Goal: Task Accomplishment & Management: Use online tool/utility

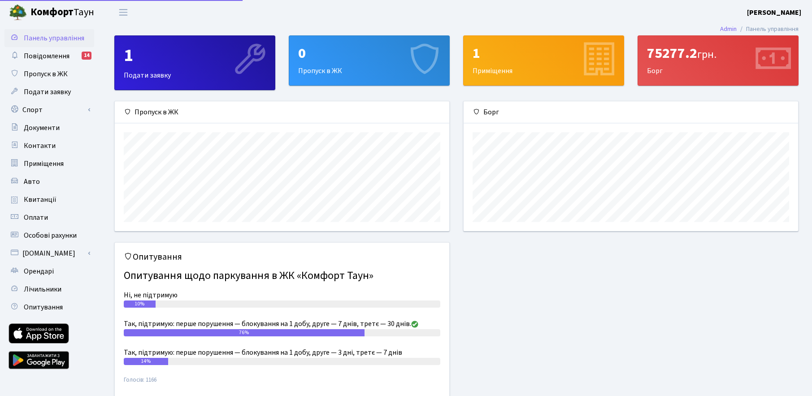
scroll to position [130, 335]
click at [49, 108] on link "Спорт" at bounding box center [49, 110] width 90 height 18
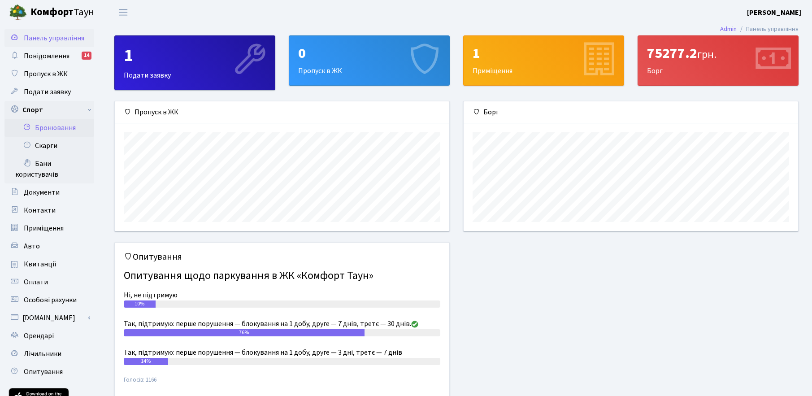
click at [59, 126] on link "Бронювання" at bounding box center [49, 128] width 90 height 18
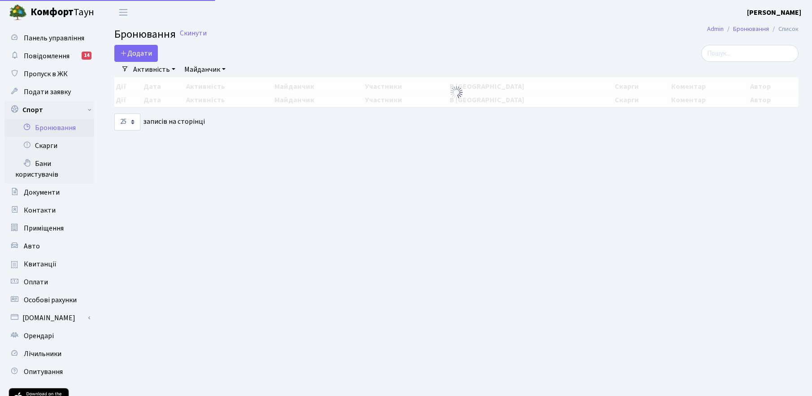
select select "25"
click at [135, 53] on button "Додати" at bounding box center [136, 53] width 44 height 17
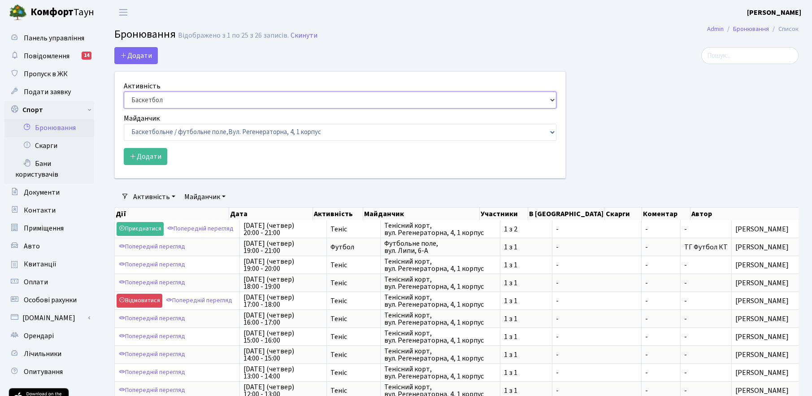
click at [158, 98] on select "Баскетбол Волейбол Йога Катання на роликах Настільний теніс Теніс Футбол Фітнес" at bounding box center [340, 99] width 433 height 17
select select "1"
click at [124, 91] on select "Баскетбол Волейбол Йога Катання на роликах Настільний теніс Теніс Футбол Фітнес" at bounding box center [340, 99] width 433 height 17
click at [159, 131] on select "Баскетбольне / футбольне поле, Вул. Регенераторна, 4, 1 корпус Баскетбольне пол…" at bounding box center [340, 132] width 433 height 17
select select "1"
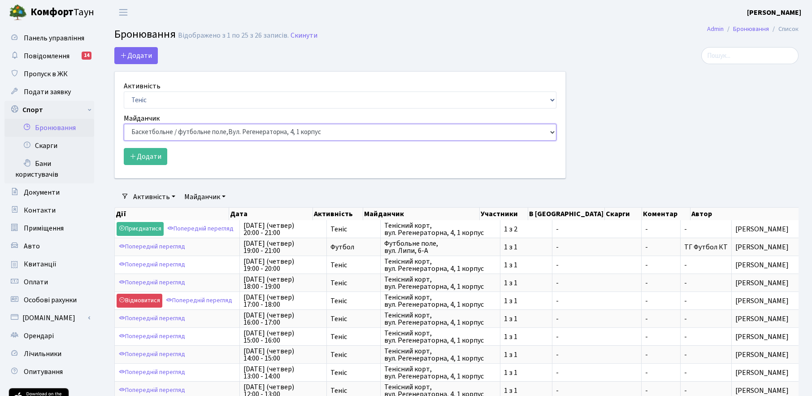
click at [124, 124] on select "Баскетбольне / футбольне поле, Вул. Регенераторна, 4, 1 корпус Баскетбольне пол…" at bounding box center [340, 132] width 433 height 17
click at [145, 158] on button "Додати" at bounding box center [146, 156] width 44 height 17
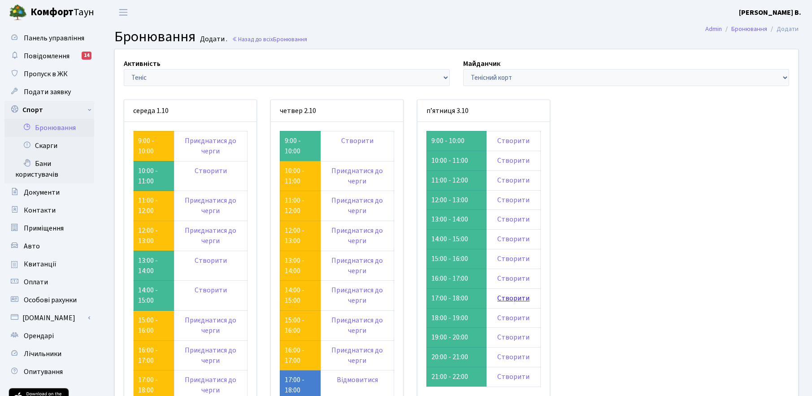
click at [508, 297] on link "Створити" at bounding box center [513, 298] width 32 height 10
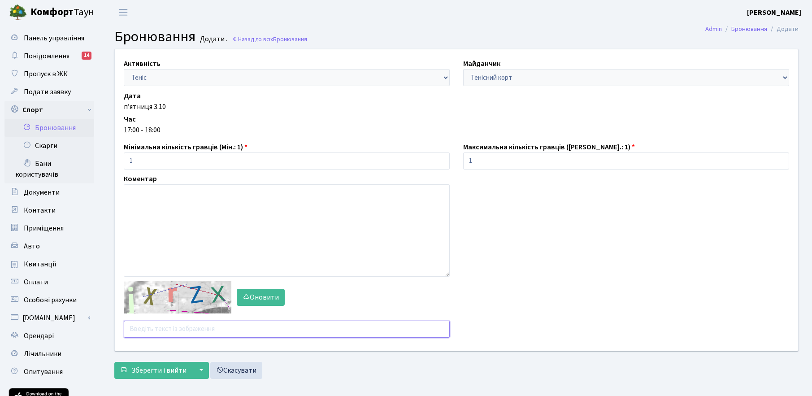
click at [165, 329] on input "text" at bounding box center [287, 329] width 326 height 17
type input "duf62"
click at [114, 362] on button "Зберегти і вийти" at bounding box center [153, 370] width 78 height 17
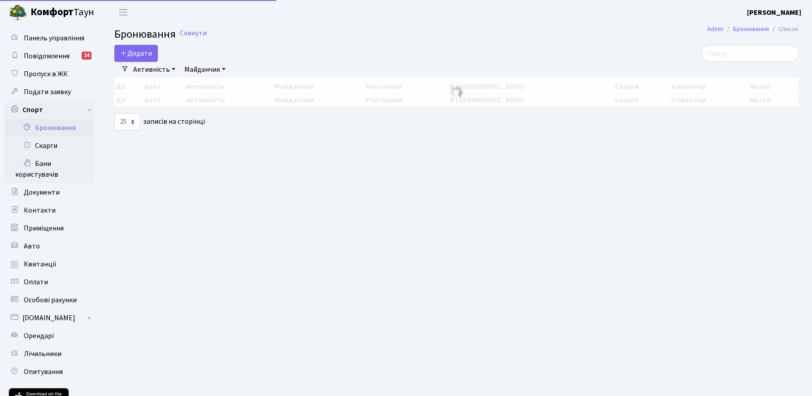
select select "25"
